Goal: Transaction & Acquisition: Book appointment/travel/reservation

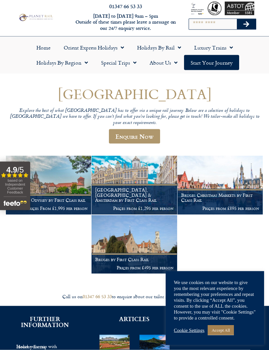
scroll to position [7, 0]
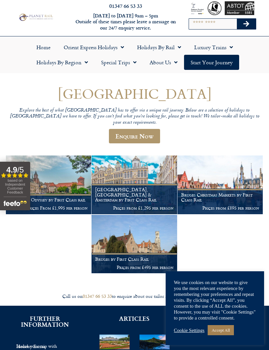
click at [227, 174] on img at bounding box center [220, 185] width 85 height 58
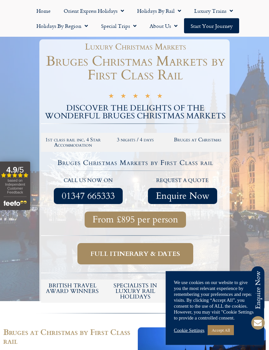
scroll to position [73, 0]
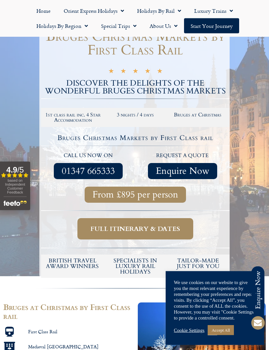
click at [174, 229] on span "Full itinerary & dates" at bounding box center [136, 229] width 90 height 8
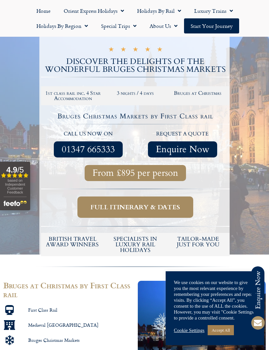
scroll to position [95, 0]
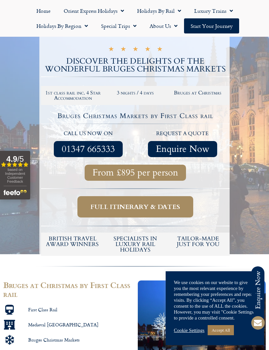
click at [164, 205] on span "Full itinerary & dates" at bounding box center [136, 207] width 90 height 8
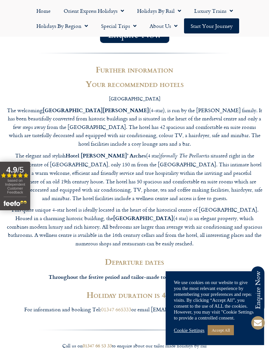
scroll to position [1103, 0]
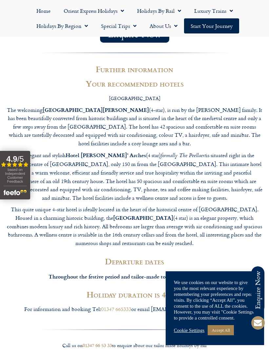
click at [210, 273] on strong "Throughout the festive period and tailor-made to suit your holiday needs" at bounding box center [135, 277] width 172 height 8
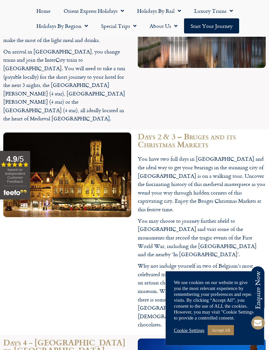
scroll to position [682, 0]
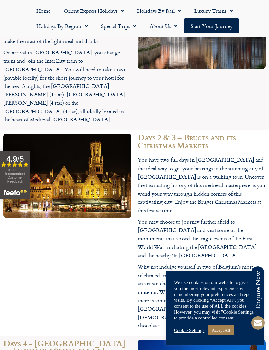
click at [220, 28] on link "Start your Journey" at bounding box center [211, 25] width 55 height 15
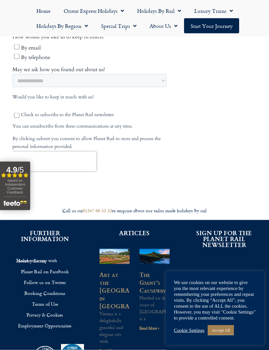
scroll to position [434, 0]
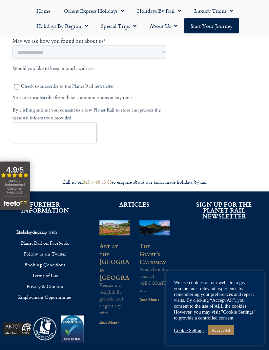
click at [226, 336] on link "Accept All" at bounding box center [221, 330] width 26 height 10
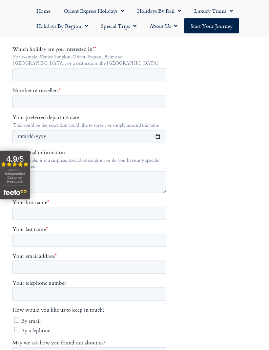
scroll to position [0, 0]
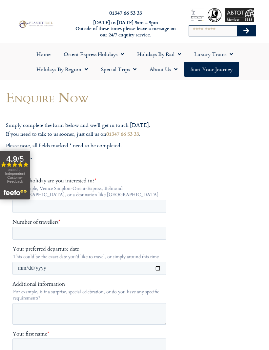
click at [170, 58] on link "Holidays by Rail" at bounding box center [159, 54] width 57 height 15
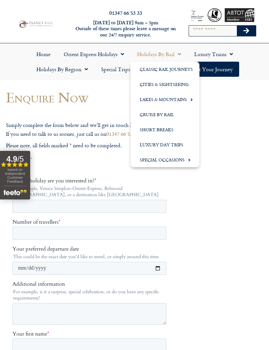
click at [184, 161] on link "Special Occasions" at bounding box center [165, 159] width 69 height 15
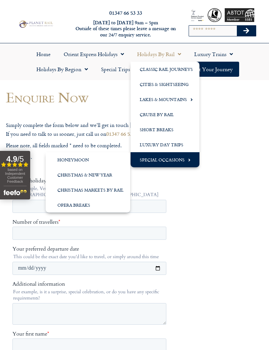
click at [111, 191] on link "Christmas Markets by Rail" at bounding box center [88, 190] width 85 height 15
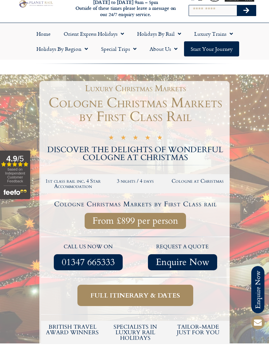
scroll to position [20, 0]
click at [147, 296] on span "Full itinerary & dates" at bounding box center [136, 296] width 90 height 8
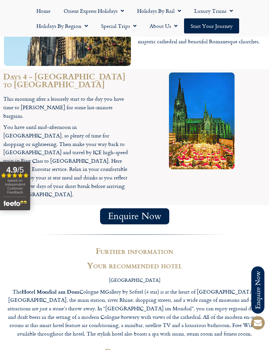
scroll to position [859, 0]
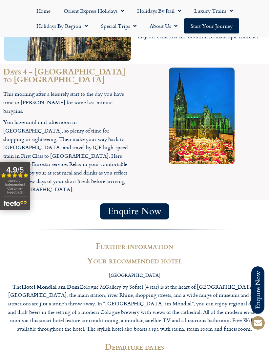
click at [153, 207] on span "Enquire Now" at bounding box center [135, 211] width 54 height 8
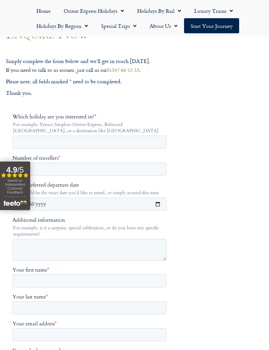
scroll to position [64, 0]
click at [146, 145] on input "Which holiday are you interested in? *" at bounding box center [89, 141] width 154 height 13
type input "**********"
click at [139, 171] on input "Number of travellers *" at bounding box center [89, 169] width 154 height 13
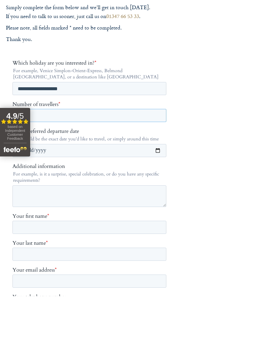
type input "*"
click at [14, 179] on span "based on Independent Customer Feedback" at bounding box center [15, 187] width 20 height 16
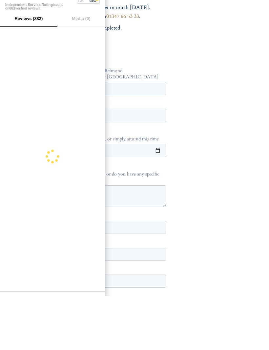
scroll to position [118, 0]
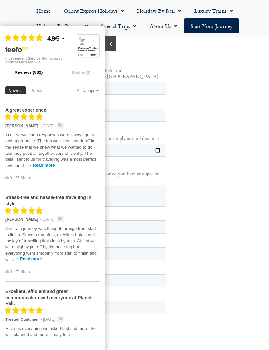
click at [183, 226] on body "01347 66 53 33 Monday to Friday 9am – 5pm Outside of these times please leave a…" at bounding box center [134, 285] width 269 height 807
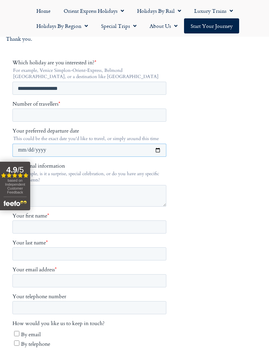
click at [139, 153] on input "Your preferred departure date" at bounding box center [89, 149] width 154 height 13
type input "**********"
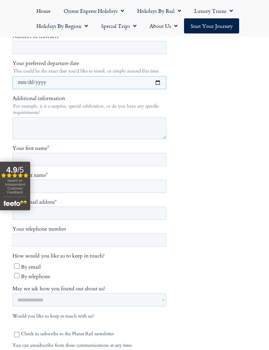
scroll to position [188, 0]
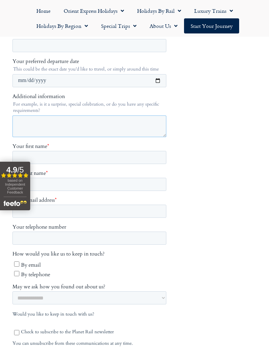
click at [132, 131] on textarea "Additional information" at bounding box center [89, 127] width 154 height 22
type textarea "*"
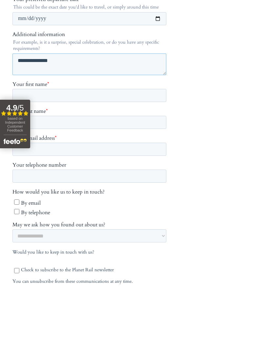
type textarea "**********"
click at [67, 98] on input "Your first name *" at bounding box center [89, 95] width 154 height 13
type input "****"
click at [140, 116] on input "Your last name *" at bounding box center [89, 122] width 154 height 13
type input "*******"
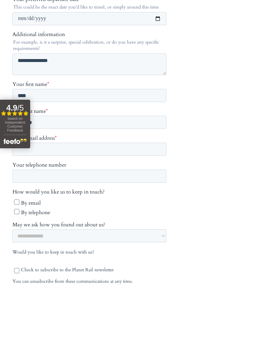
click at [23, 179] on div "based on Independent Customer Feedback" at bounding box center [15, 188] width 23 height 18
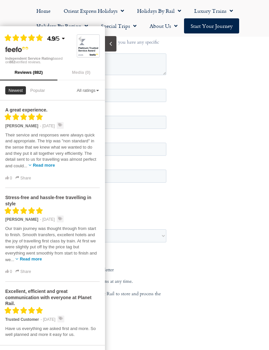
click at [218, 141] on body "01347 66 53 33 Monday to Friday 9am – 5pm Outside of these times please leave a…" at bounding box center [134, 153] width 269 height 807
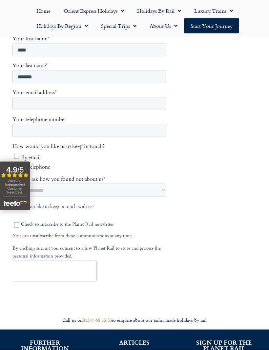
scroll to position [297, 0]
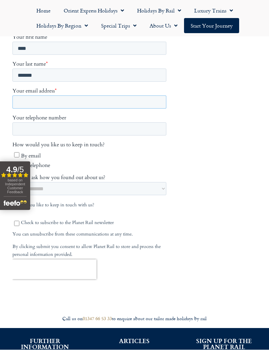
click at [136, 96] on input "Your email address *" at bounding box center [89, 102] width 154 height 13
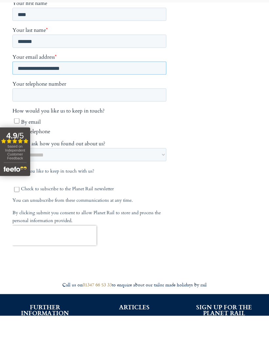
type input "**********"
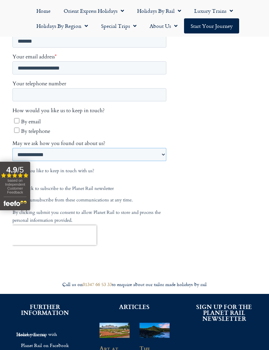
click at [117, 148] on select "**********" at bounding box center [89, 154] width 154 height 13
select select "**********"
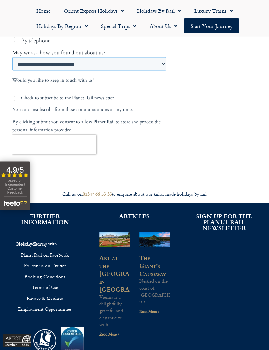
scroll to position [434, 0]
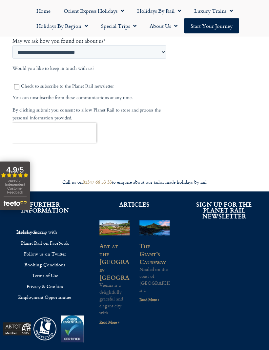
click at [36, 154] on input "******" at bounding box center [26, 161] width 29 height 14
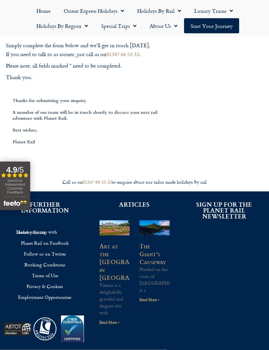
scroll to position [80, 0]
